Goal: Transaction & Acquisition: Purchase product/service

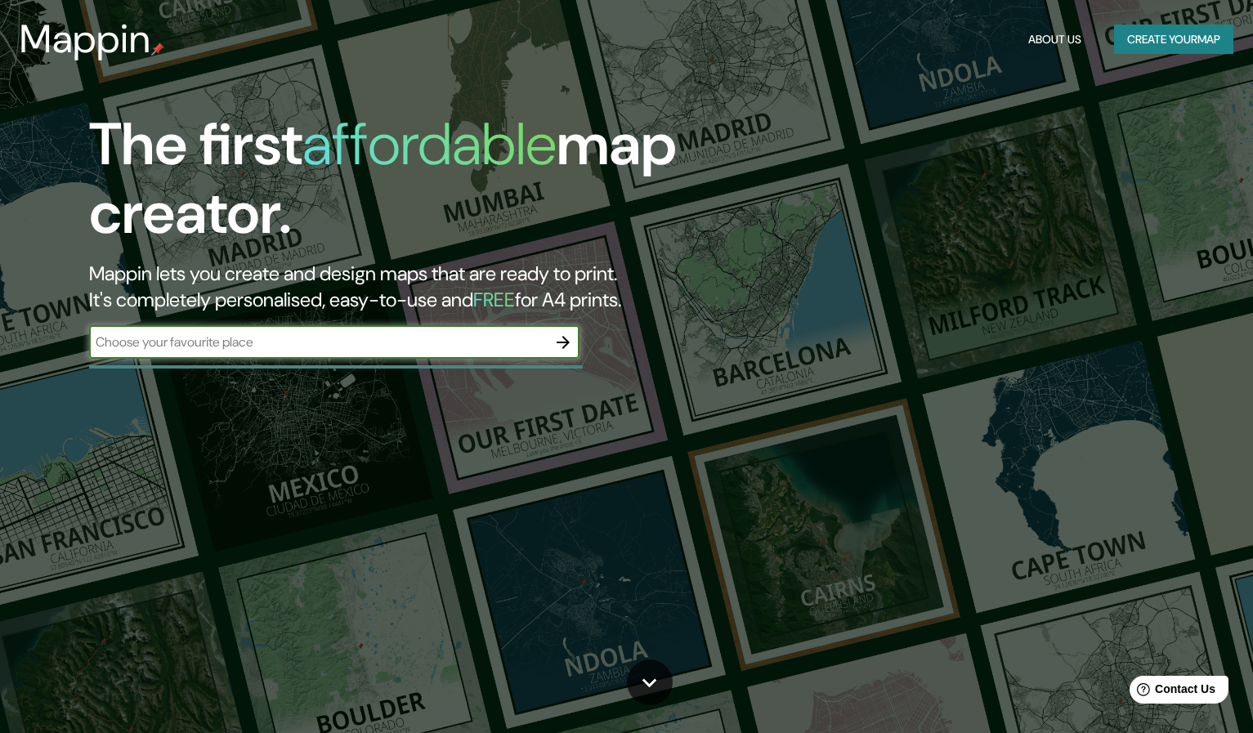
click at [180, 342] on input "text" at bounding box center [318, 342] width 458 height 19
type input "[GEOGRAPHIC_DATA]"
click at [561, 337] on icon "button" at bounding box center [563, 343] width 20 height 20
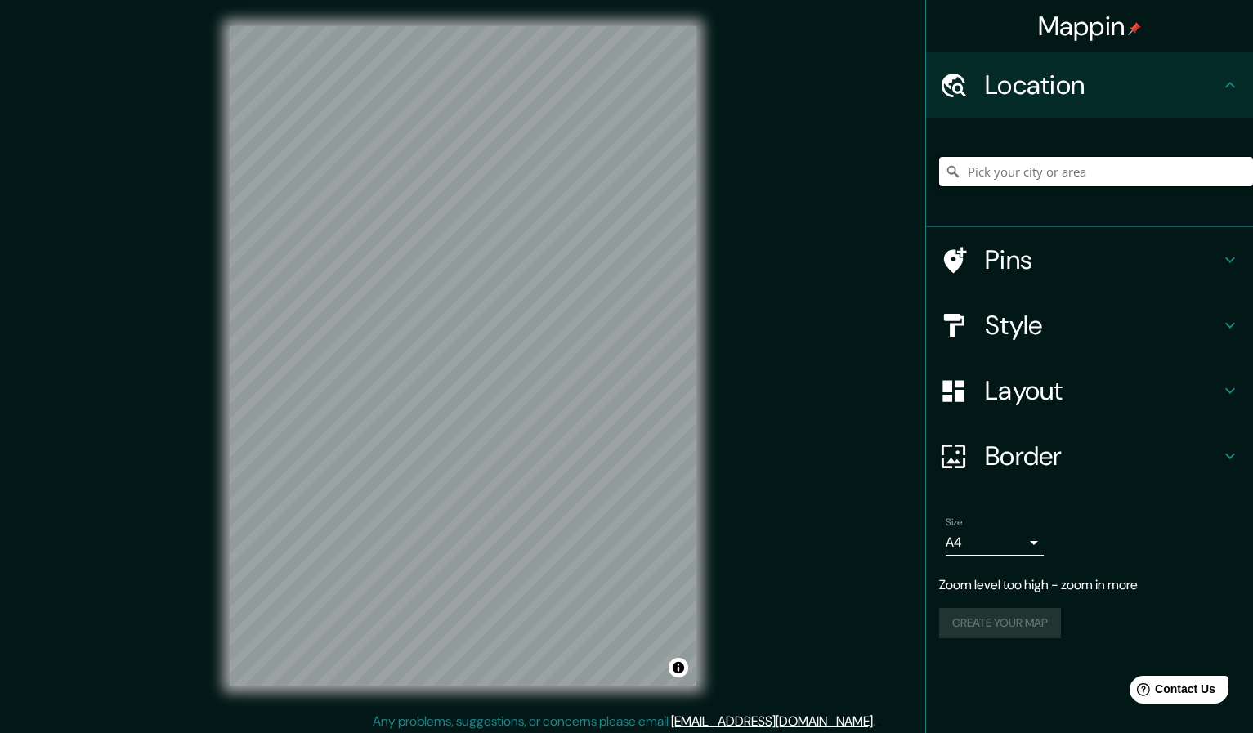
click at [1015, 172] on input "Pick your city or area" at bounding box center [1096, 171] width 314 height 29
type input "[GEOGRAPHIC_DATA]"
click at [1056, 260] on h4 "Pins" at bounding box center [1102, 260] width 235 height 33
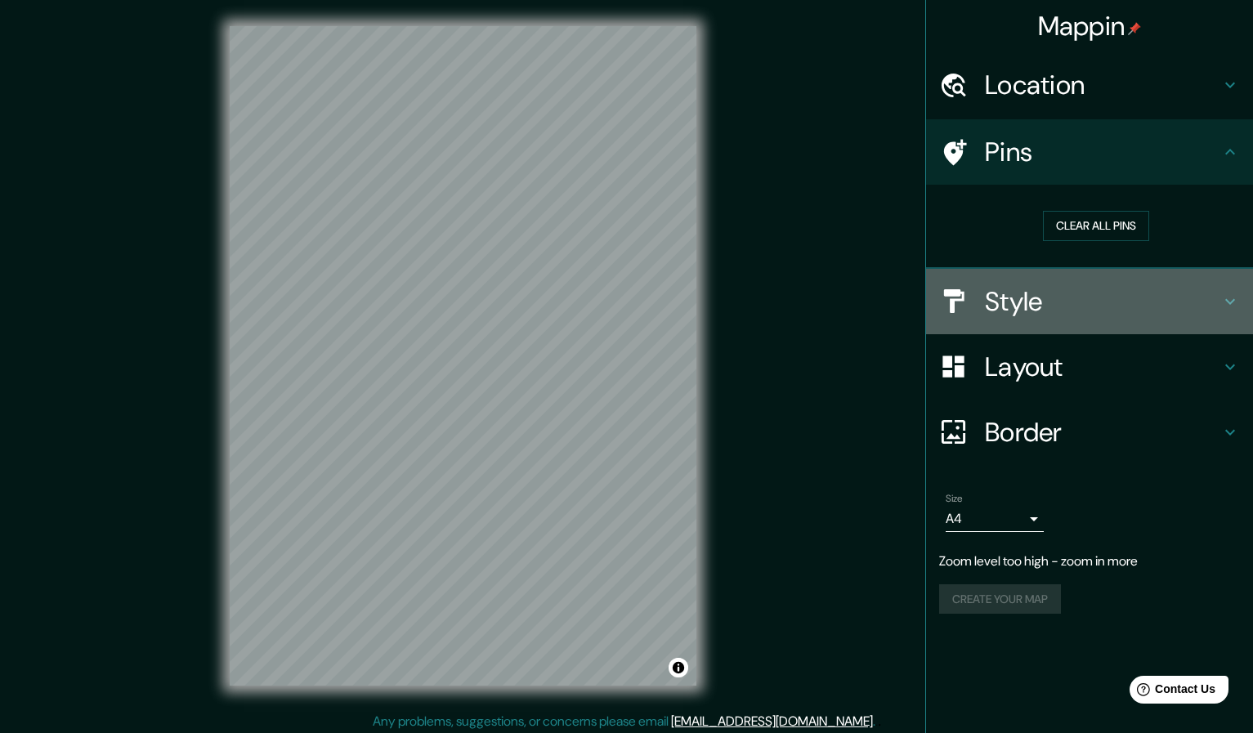
click at [1073, 294] on h4 "Style" at bounding box center [1102, 301] width 235 height 33
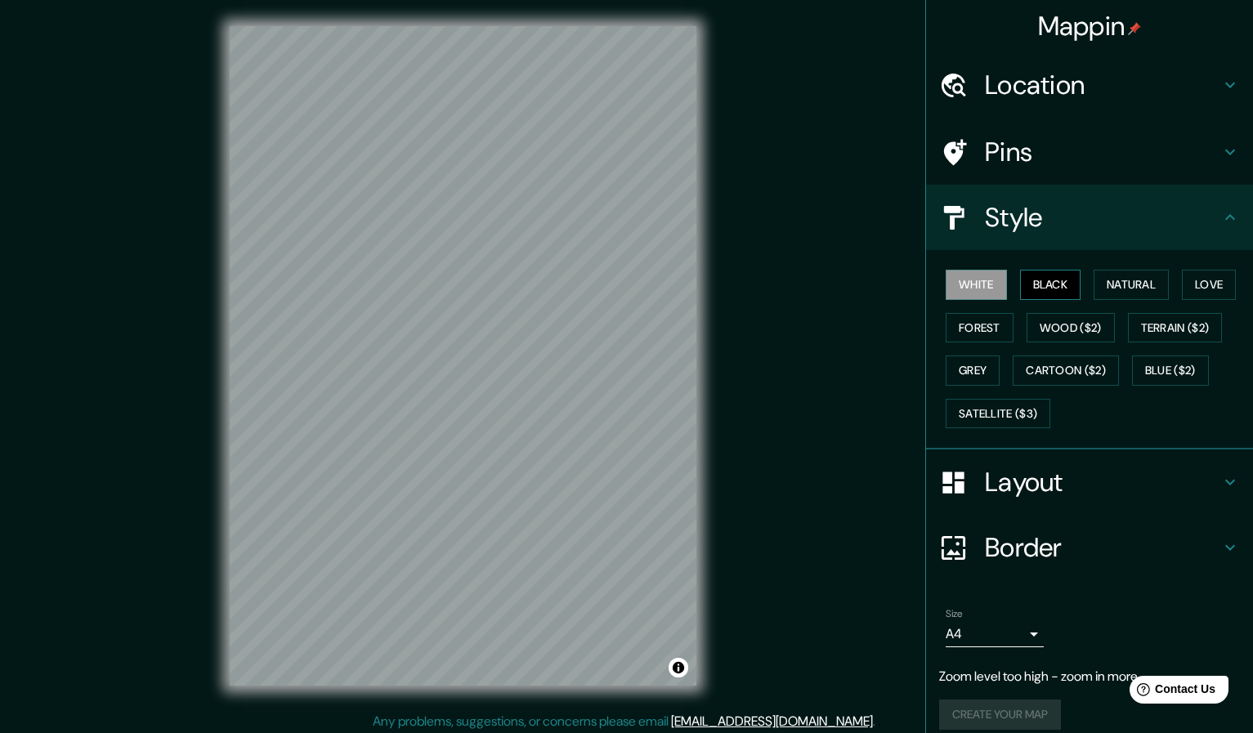
click at [1044, 280] on button "Black" at bounding box center [1050, 285] width 61 height 30
click at [1153, 280] on button "Natural" at bounding box center [1130, 285] width 75 height 30
click at [1213, 275] on button "Love" at bounding box center [1209, 285] width 54 height 30
click at [998, 327] on button "Forest" at bounding box center [979, 328] width 68 height 30
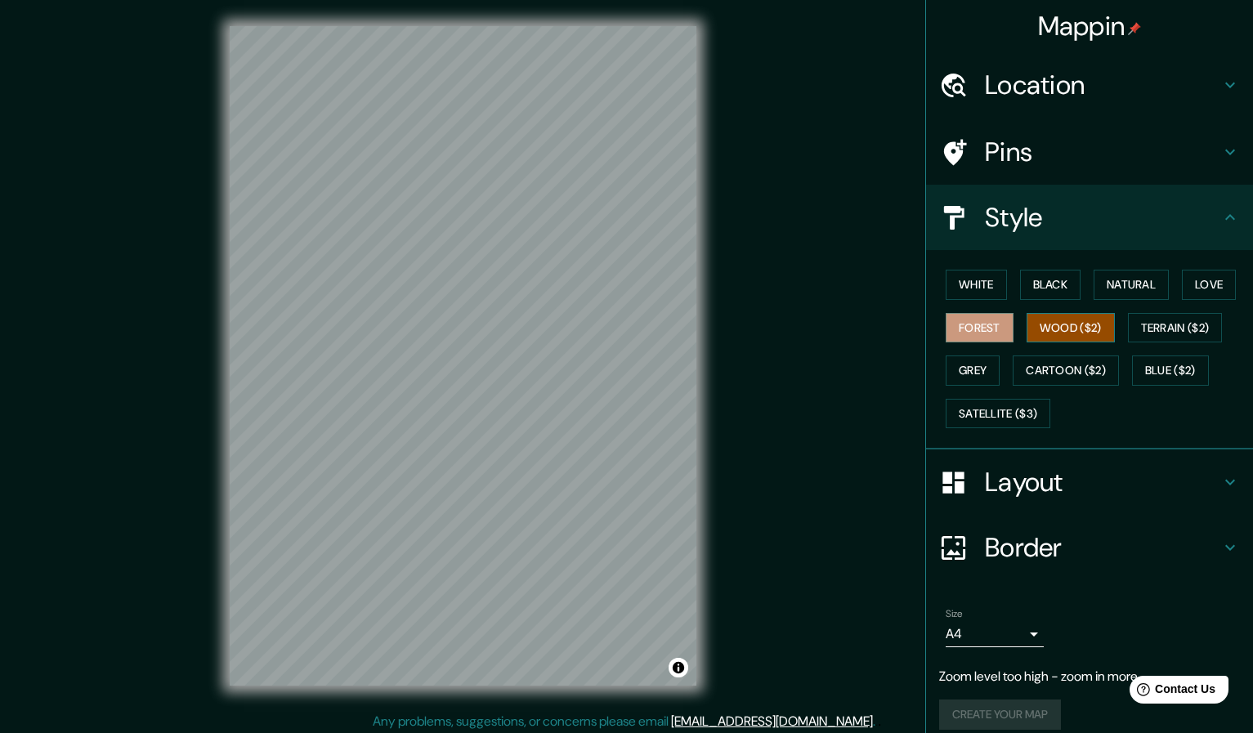
click at [1066, 326] on button "Wood ($2)" at bounding box center [1070, 328] width 88 height 30
click at [1166, 325] on button "Terrain ($2)" at bounding box center [1175, 328] width 95 height 30
click at [985, 328] on button "Forest" at bounding box center [979, 328] width 68 height 30
click at [981, 371] on button "Grey" at bounding box center [972, 370] width 54 height 30
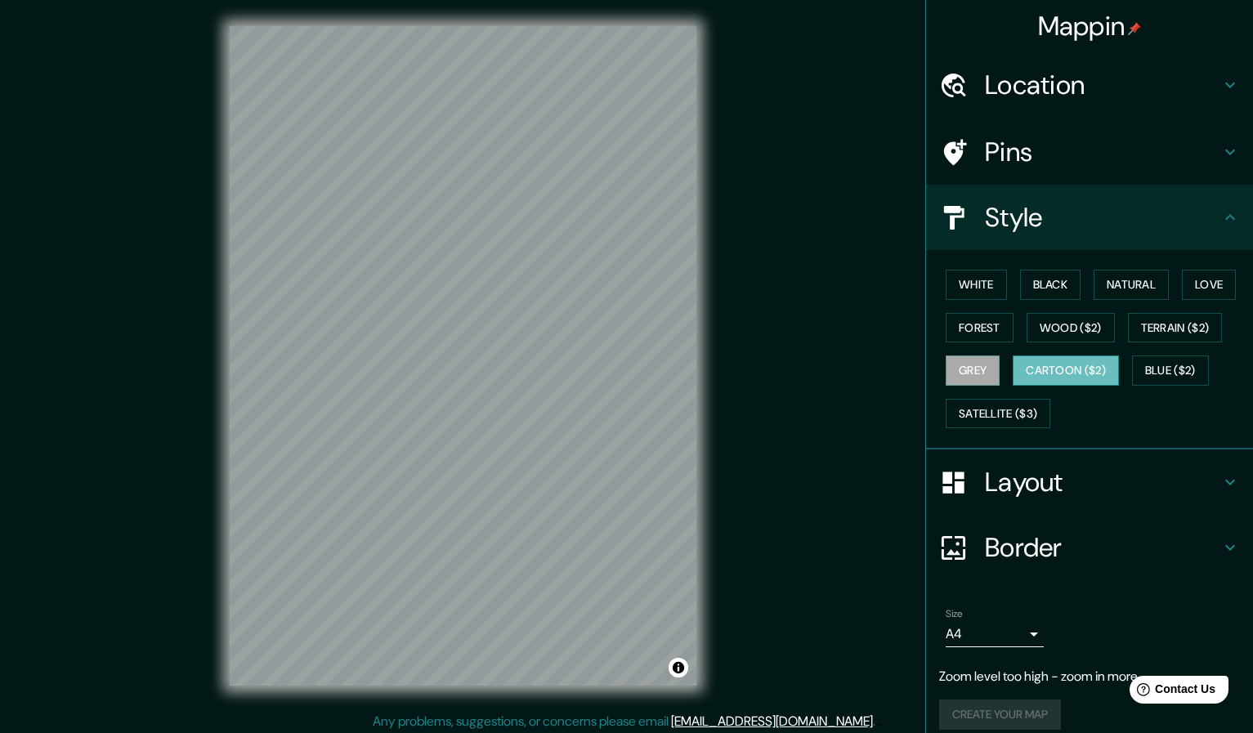
click at [1067, 365] on button "Cartoon ($2)" at bounding box center [1065, 370] width 106 height 30
click at [1145, 364] on button "Blue ($2)" at bounding box center [1170, 370] width 77 height 30
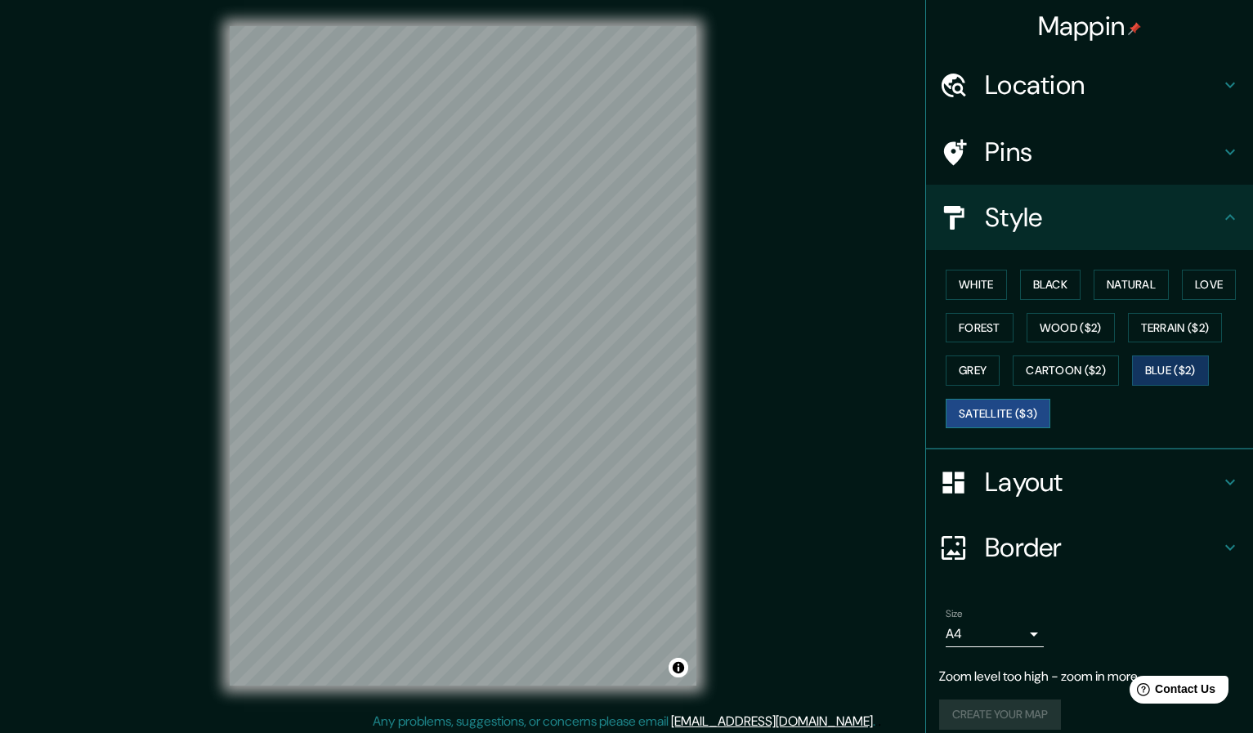
click at [1026, 407] on button "Satellite ($3)" at bounding box center [997, 414] width 105 height 30
click at [1075, 333] on button "Wood ($2)" at bounding box center [1070, 328] width 88 height 30
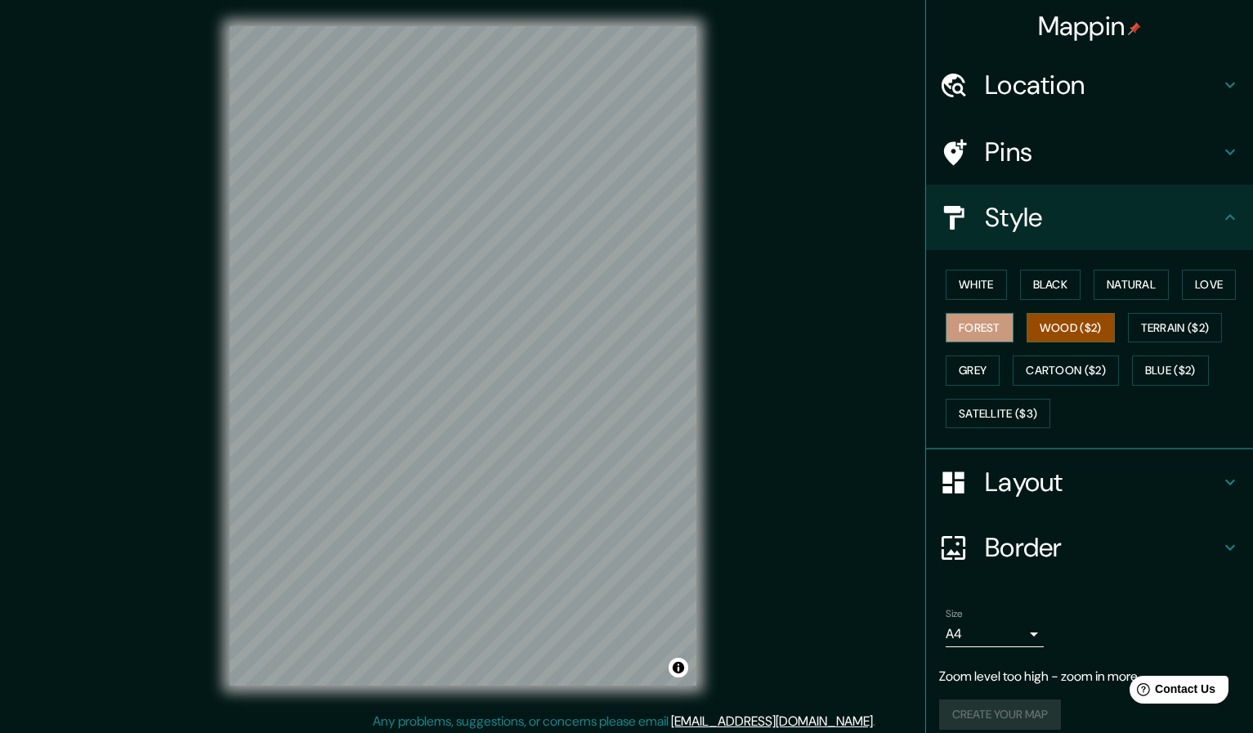
click at [986, 325] on button "Forest" at bounding box center [979, 328] width 68 height 30
click at [1160, 324] on button "Terrain ($2)" at bounding box center [1175, 328] width 95 height 30
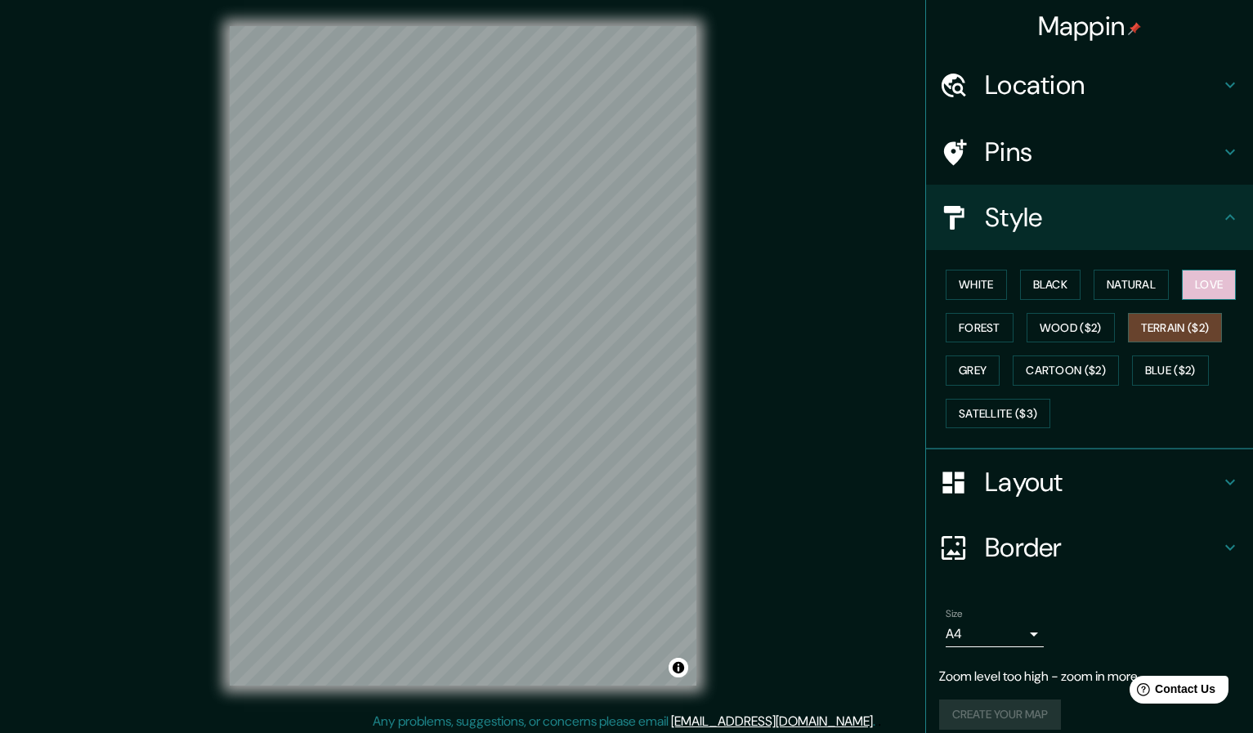
click at [1210, 287] on button "Love" at bounding box center [1209, 285] width 54 height 30
click at [1153, 275] on button "Natural" at bounding box center [1130, 285] width 75 height 30
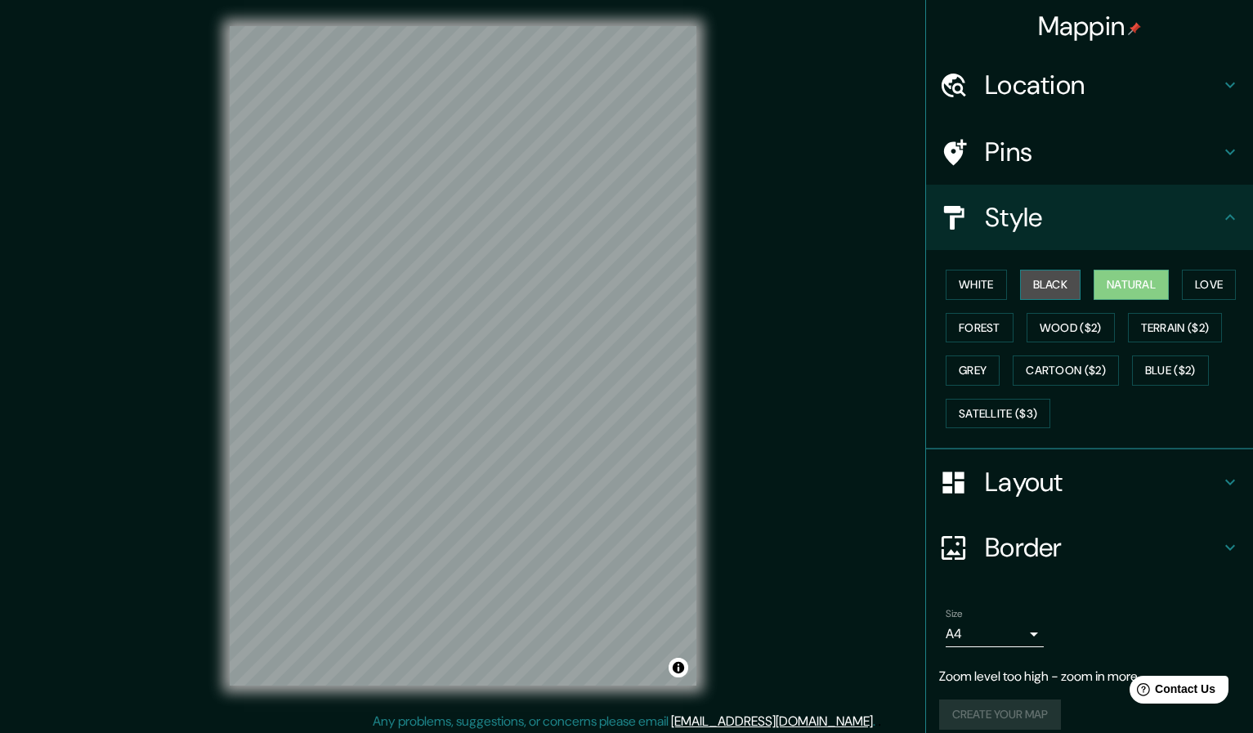
click at [1081, 279] on button "Black" at bounding box center [1050, 285] width 61 height 30
click at [982, 291] on button "White" at bounding box center [975, 285] width 61 height 30
click at [1019, 471] on h4 "Layout" at bounding box center [1102, 482] width 235 height 33
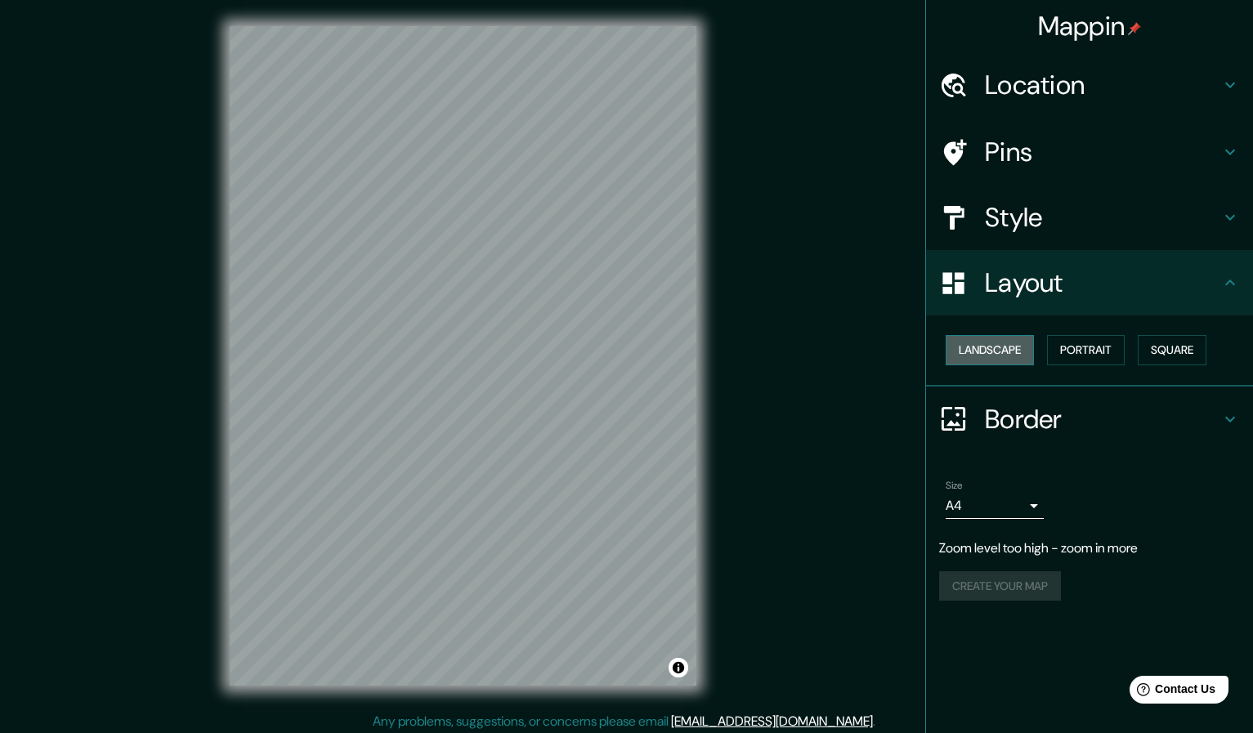
click at [1020, 351] on button "Landscape" at bounding box center [989, 350] width 88 height 30
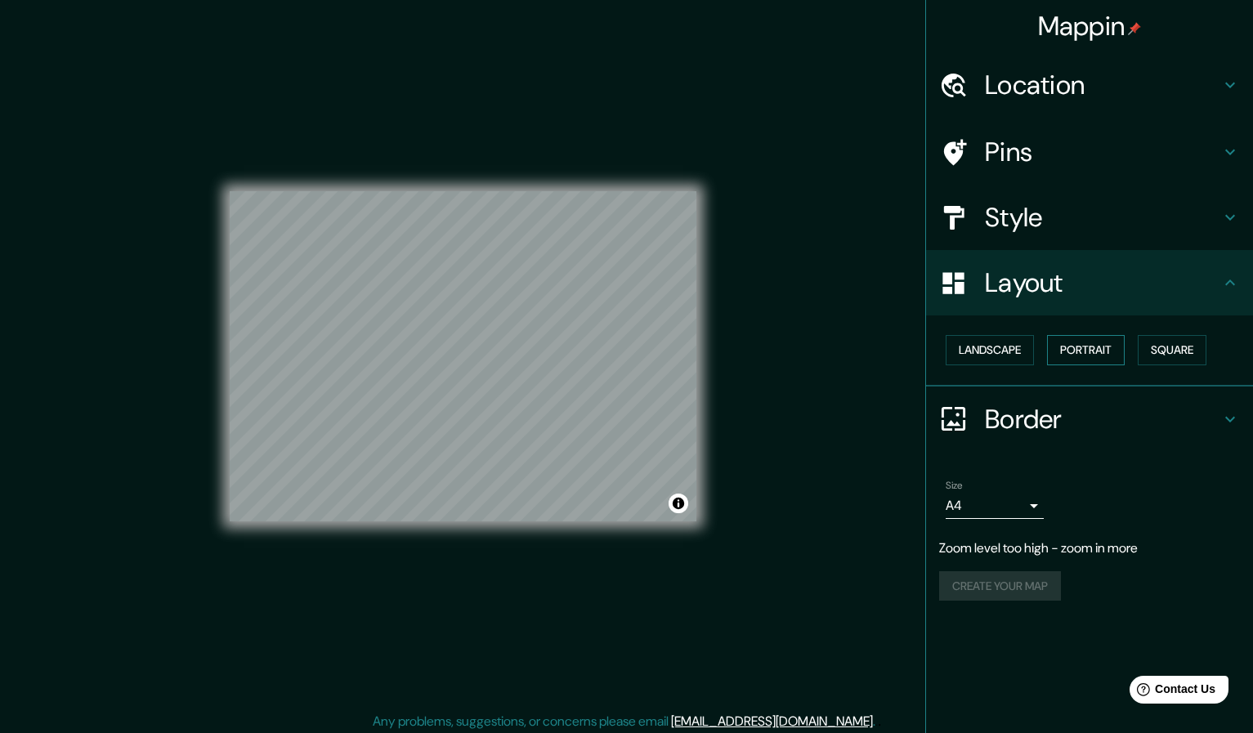
click at [1111, 343] on button "Portrait" at bounding box center [1086, 350] width 78 height 30
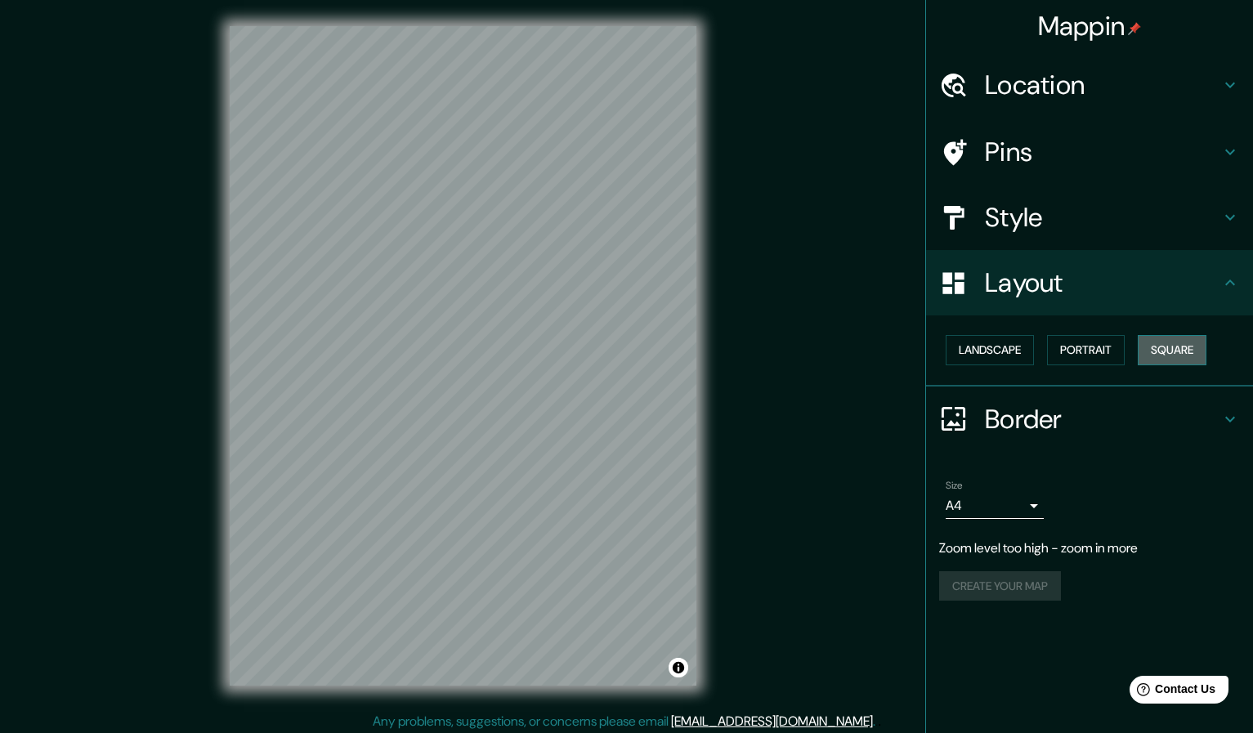
click at [1187, 345] on button "Square" at bounding box center [1171, 350] width 69 height 30
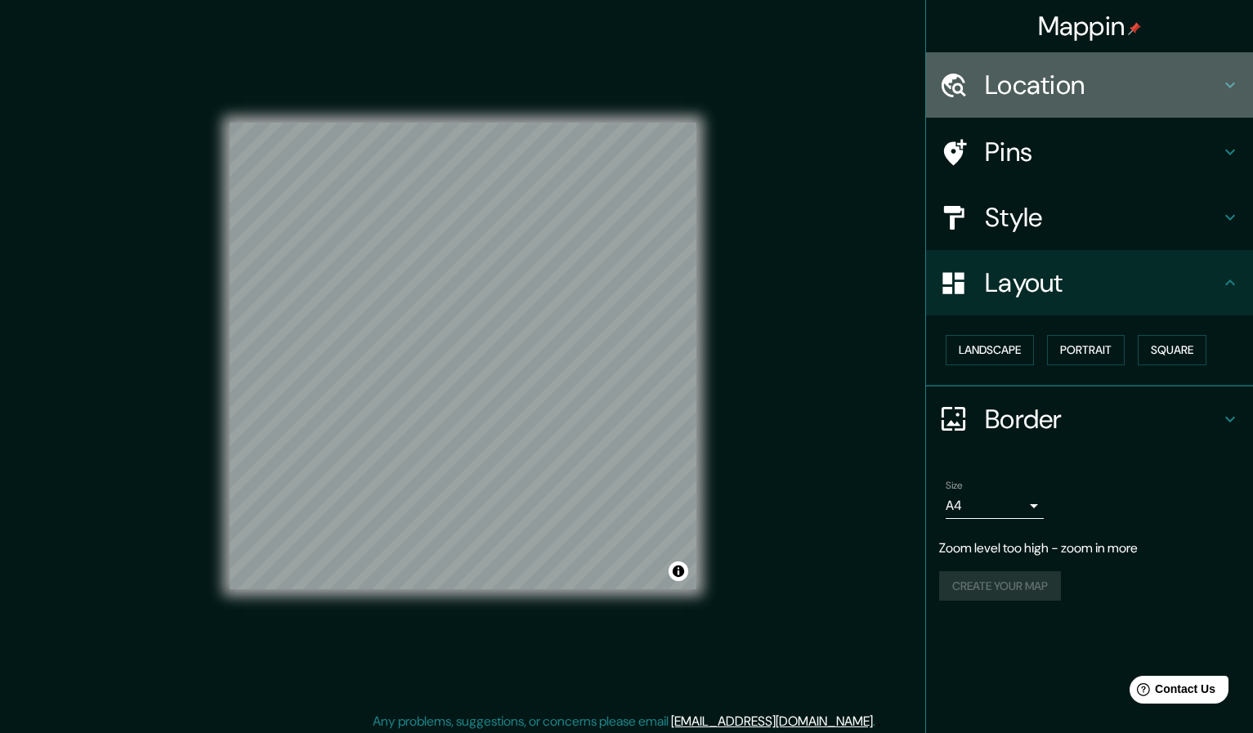
click at [1122, 109] on div "Location" at bounding box center [1089, 84] width 327 height 65
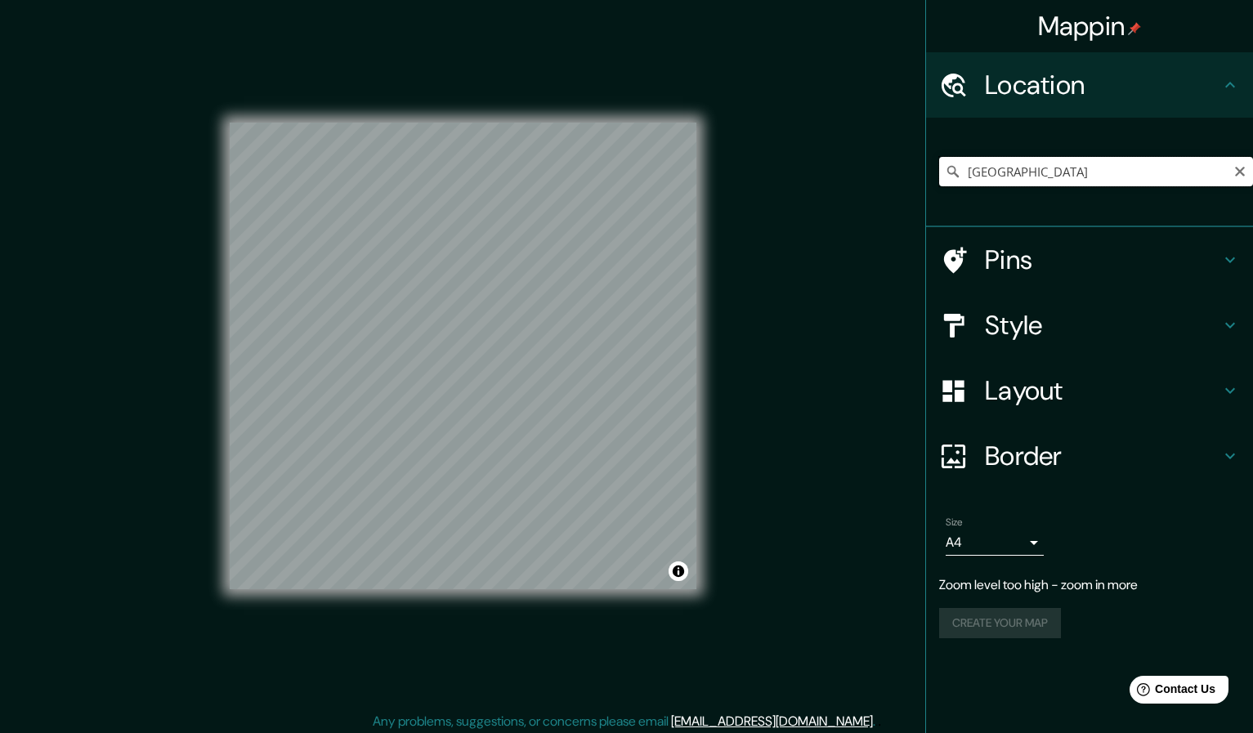
click at [1083, 173] on input "[GEOGRAPHIC_DATA]" at bounding box center [1096, 171] width 314 height 29
click at [1021, 440] on h4 "Border" at bounding box center [1102, 456] width 235 height 33
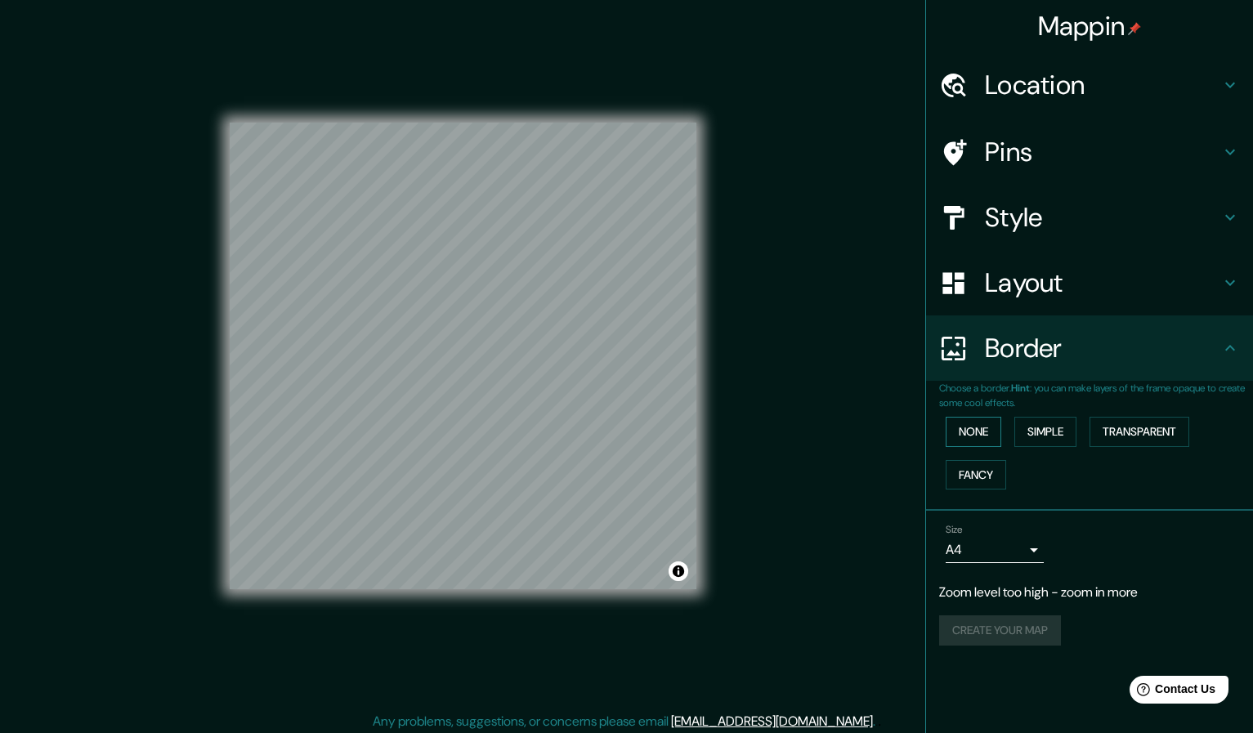
click at [994, 427] on button "None" at bounding box center [973, 432] width 56 height 30
click at [1048, 427] on button "Simple" at bounding box center [1045, 432] width 62 height 30
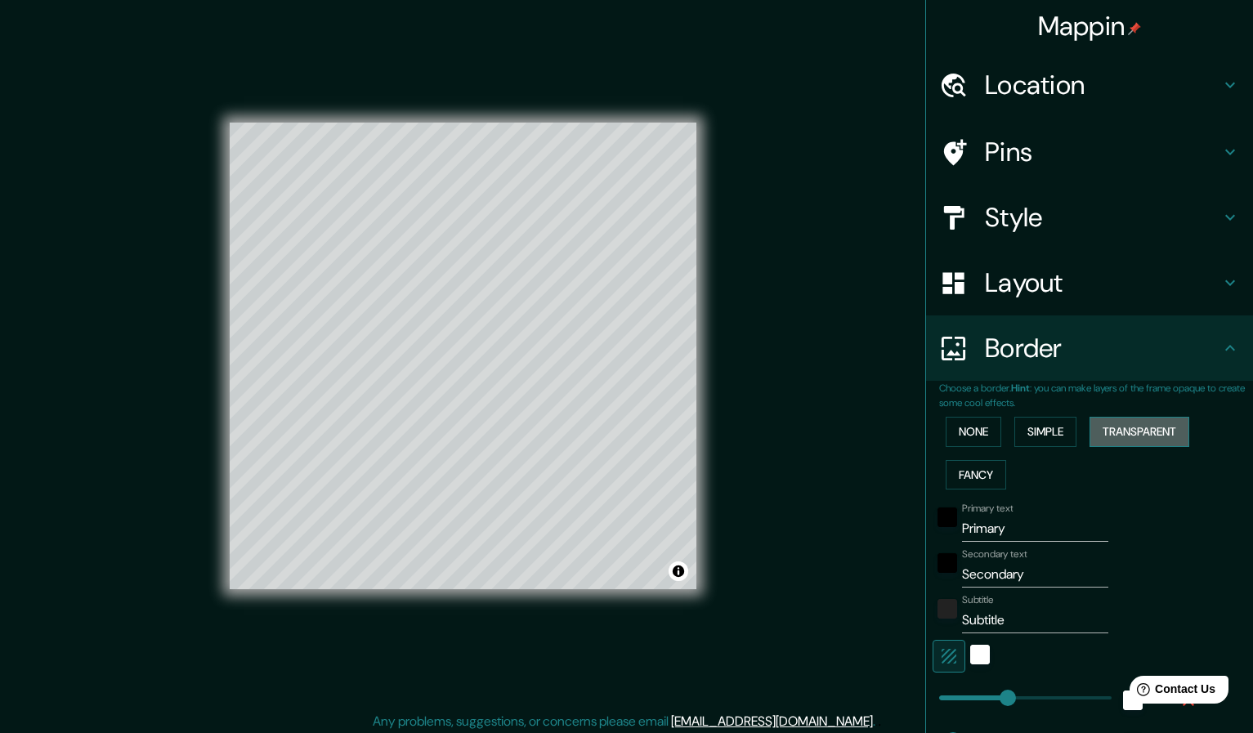
click at [1146, 422] on button "Transparent" at bounding box center [1139, 432] width 100 height 30
click at [992, 468] on button "Fancy" at bounding box center [975, 475] width 60 height 30
